Goal: Entertainment & Leisure: Consume media (video, audio)

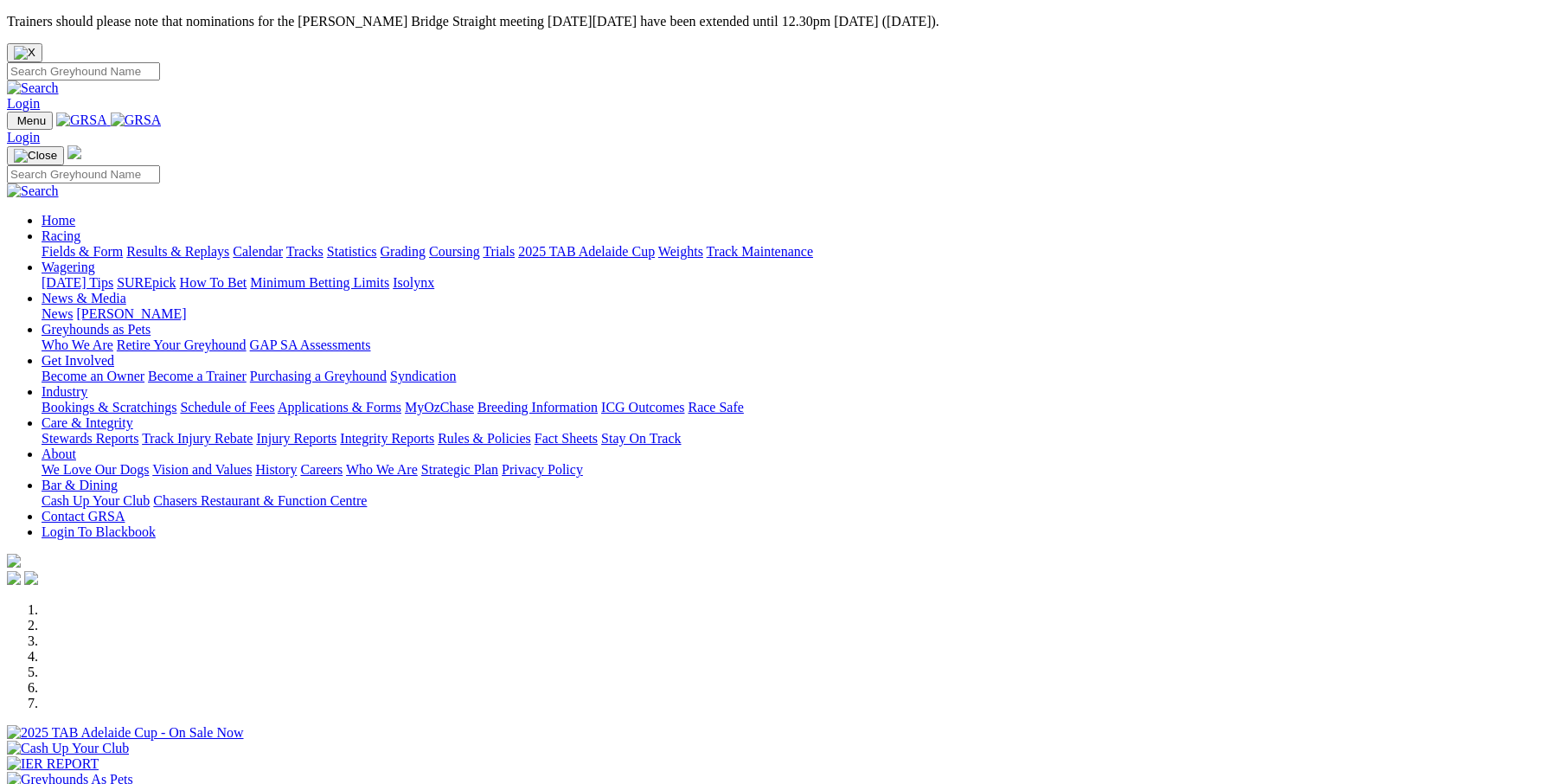
scroll to position [346, 0]
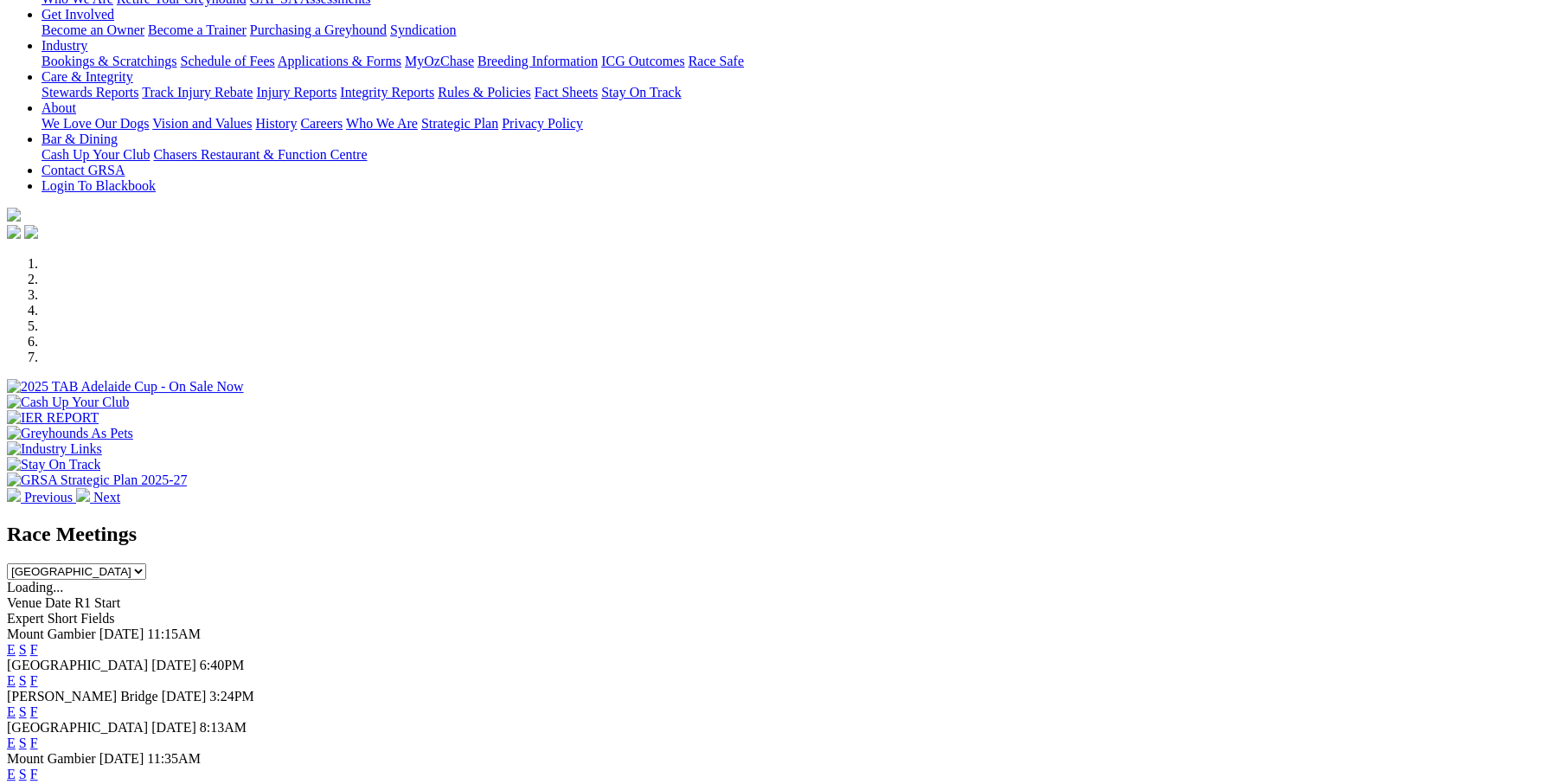
click at [38, 642] on link "F" at bounding box center [34, 649] width 8 height 15
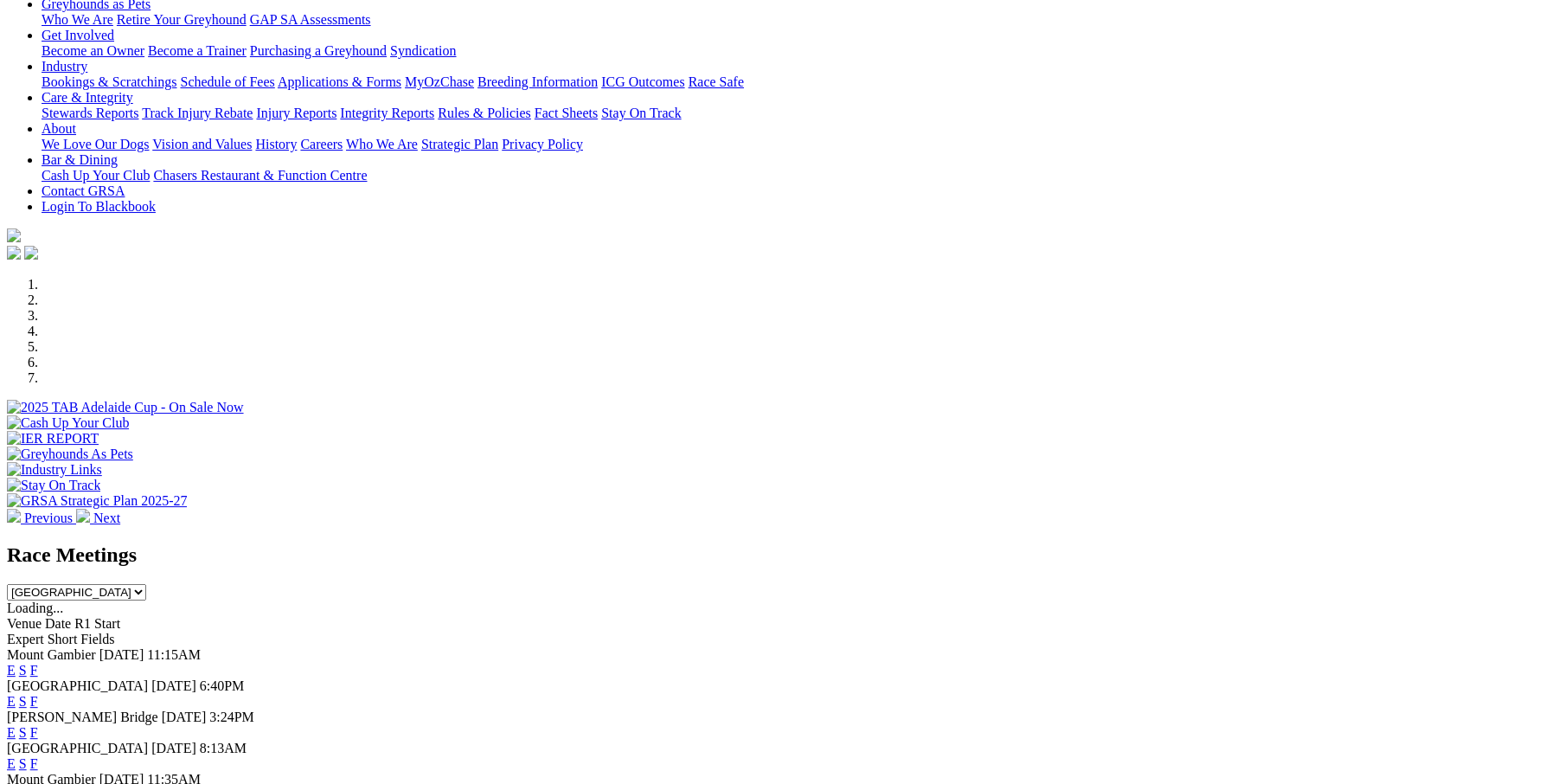
scroll to position [346, 0]
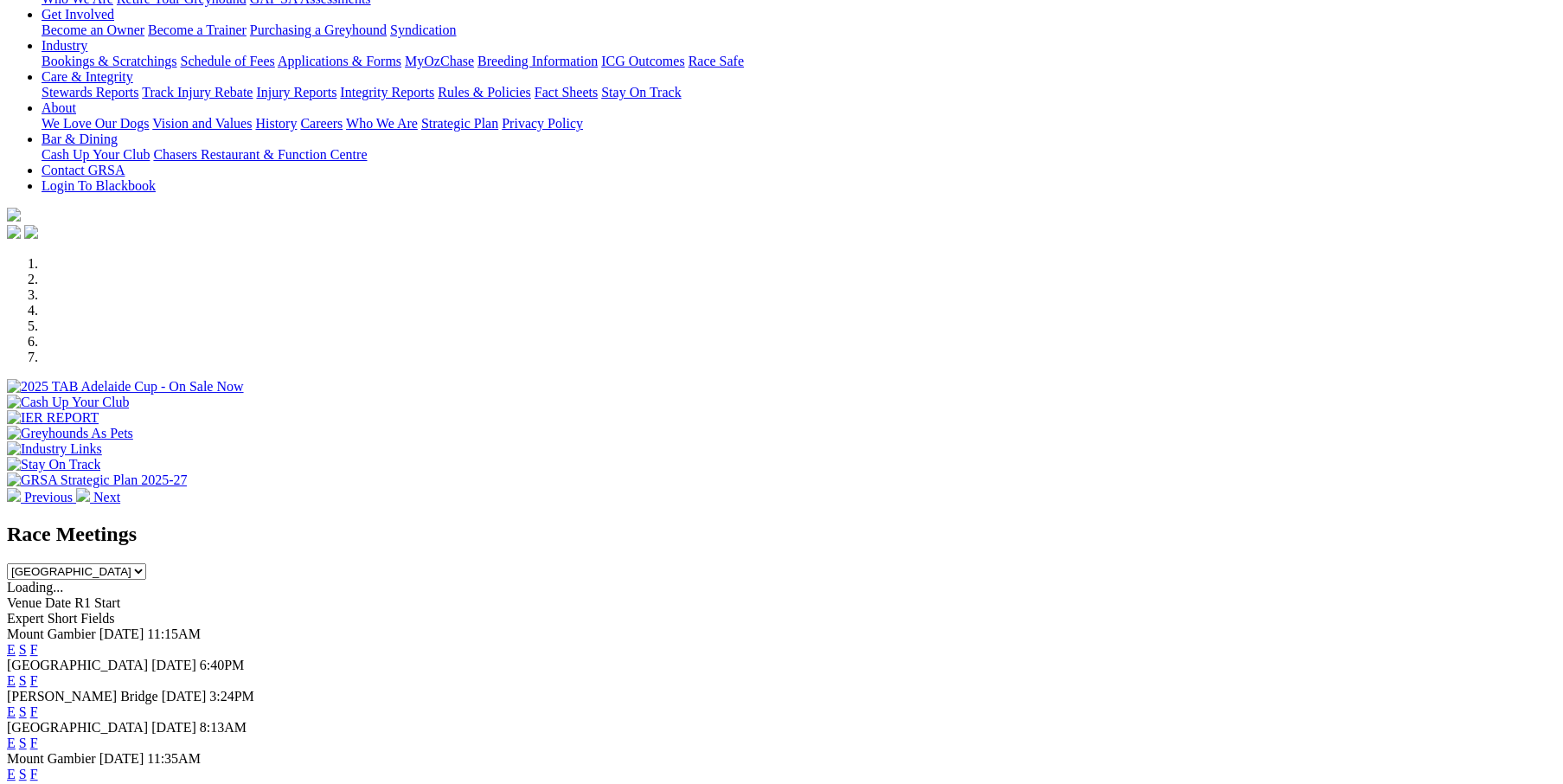
click at [38, 642] on link "F" at bounding box center [34, 649] width 8 height 15
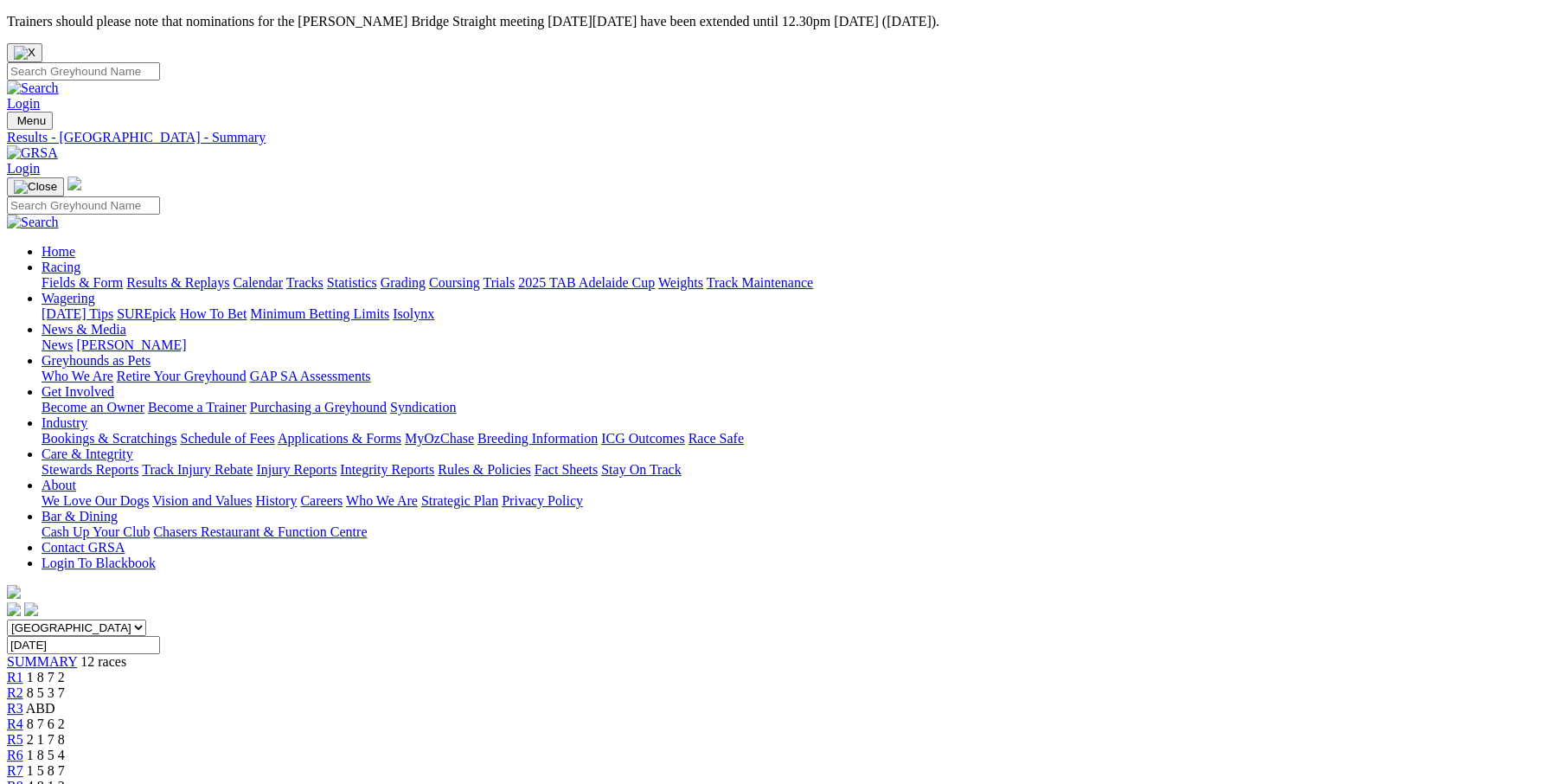
click at [65, 732] on span "2 1 7 8" at bounding box center [46, 739] width 38 height 15
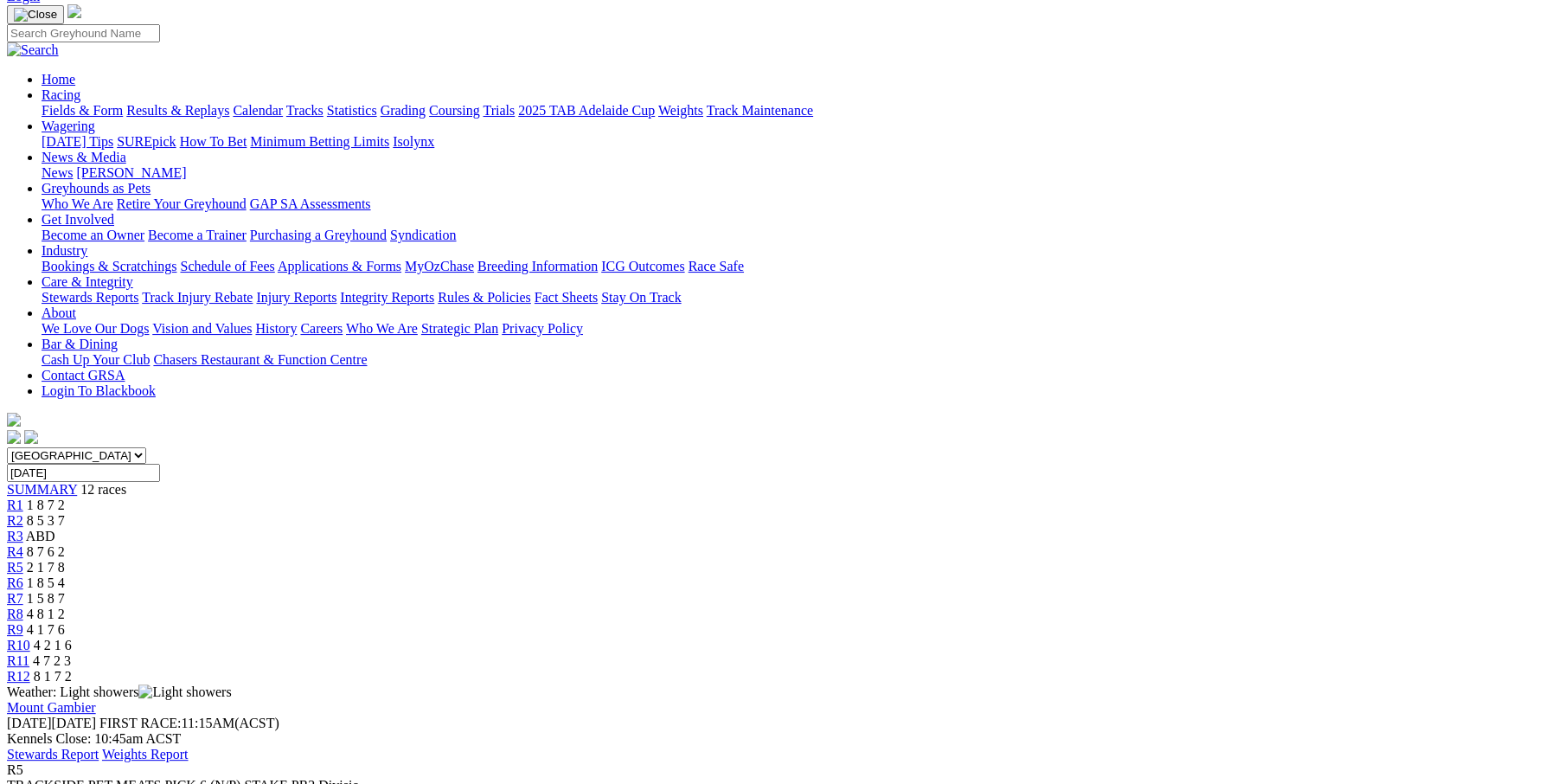
scroll to position [173, 0]
